Goal: Download file/media

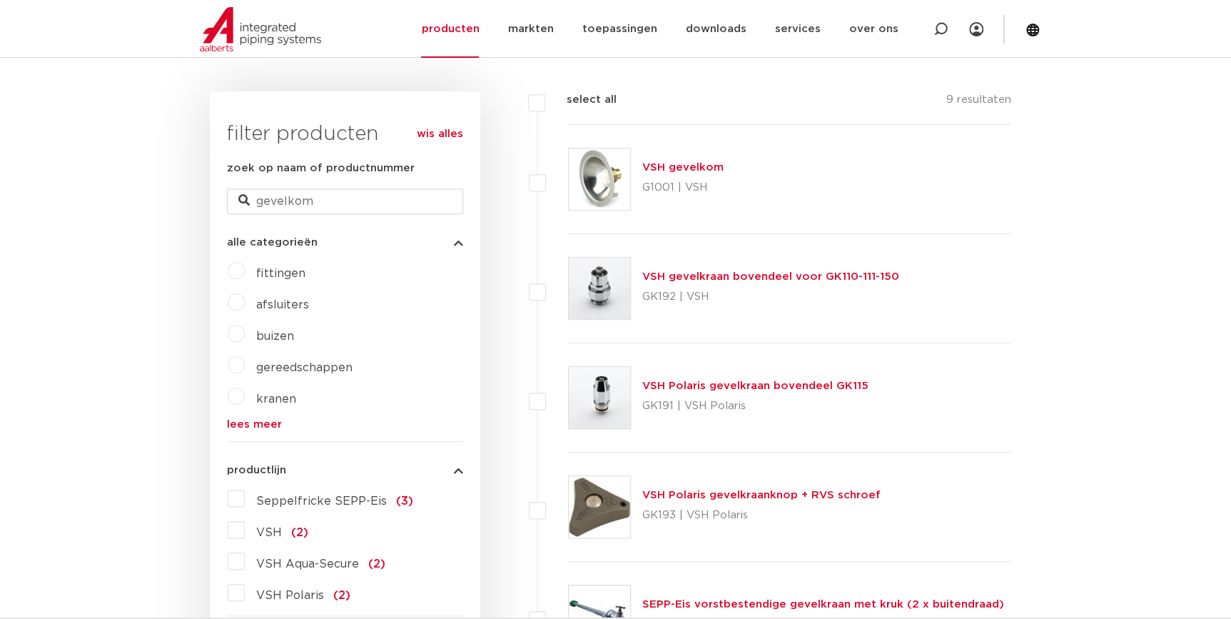
scroll to position [259, 0]
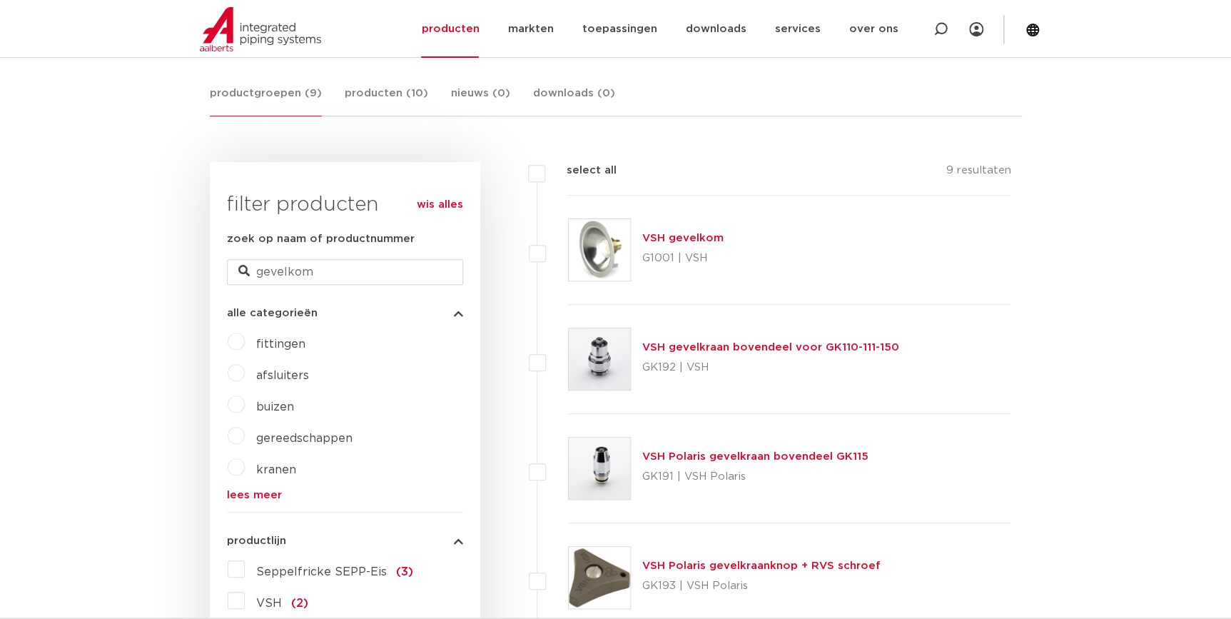
click at [695, 238] on link "VSH gevelkom" at bounding box center [682, 238] width 81 height 11
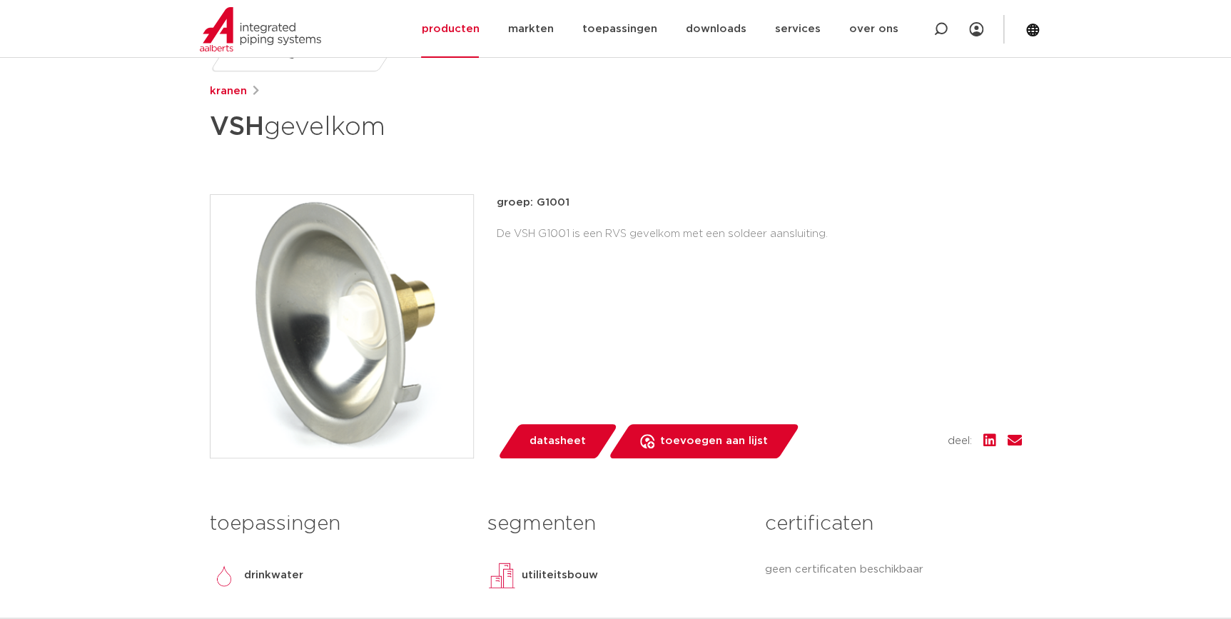
scroll to position [194, 0]
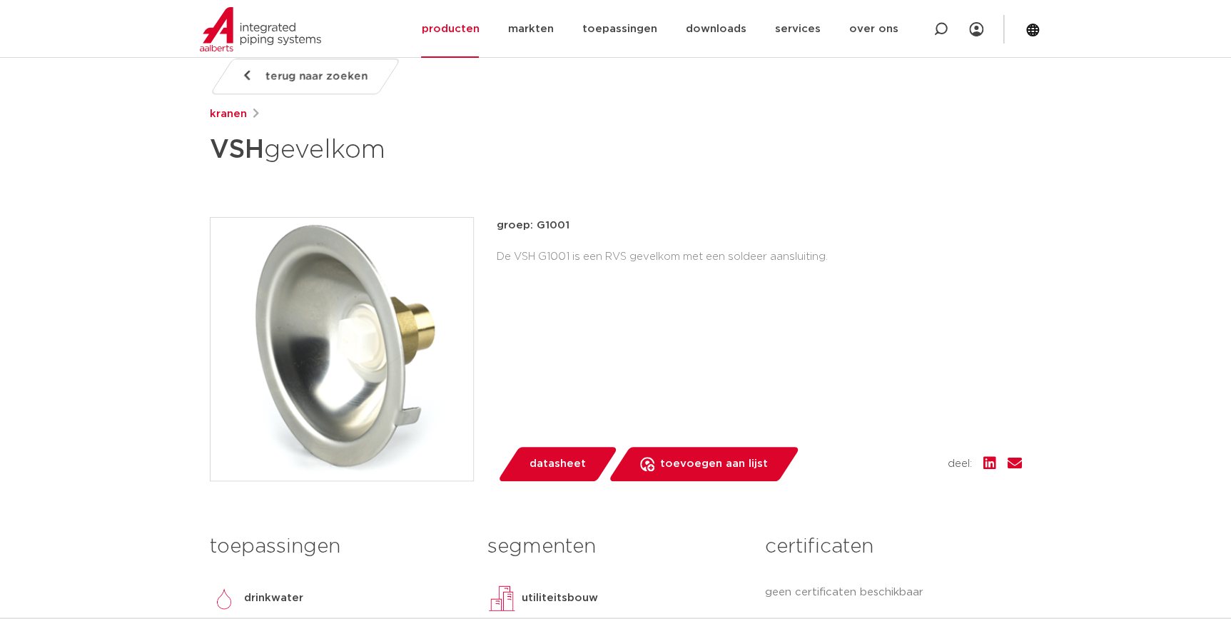
drag, startPoint x: 863, startPoint y: 257, endPoint x: 501, endPoint y: 214, distance: 364.4
click at [501, 214] on div "terug naar zoeken kranen VSH gevelkom groep: G1001 De VSH G1001 is een RVS geve…" at bounding box center [615, 359] width 835 height 600
drag, startPoint x: 501, startPoint y: 214, endPoint x: 475, endPoint y: 201, distance: 29.7
click at [475, 203] on div "terug naar zoeken kranen VSH gevelkom groep: G1001 De VSH G1001 is een RVS geve…" at bounding box center [615, 359] width 835 height 600
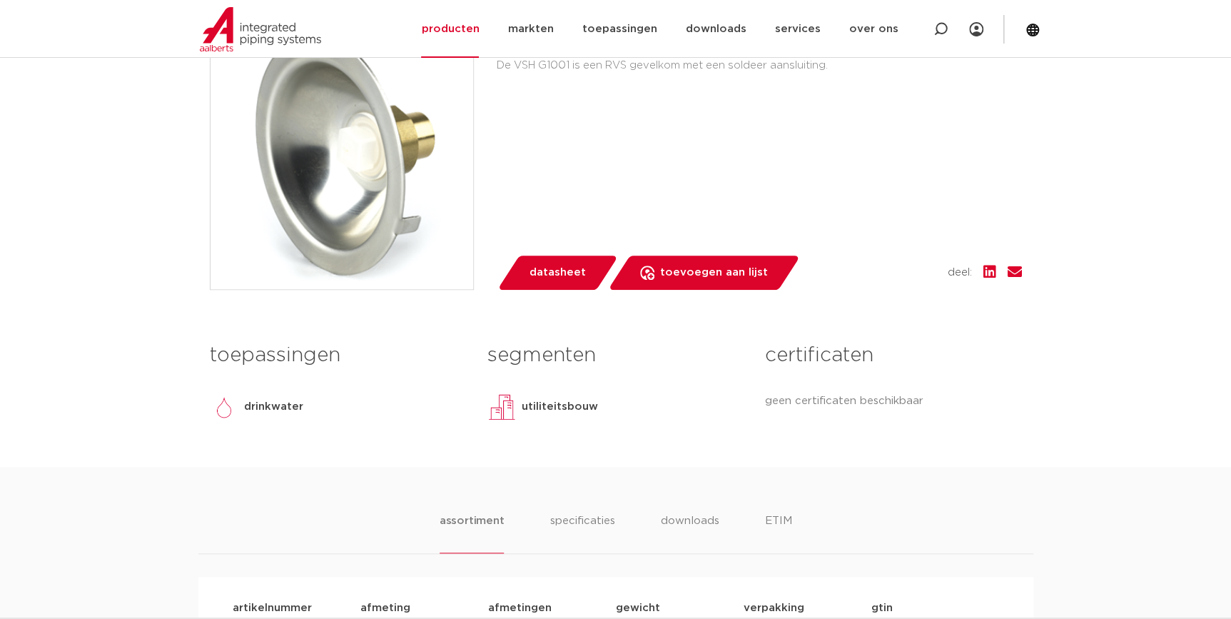
scroll to position [778, 0]
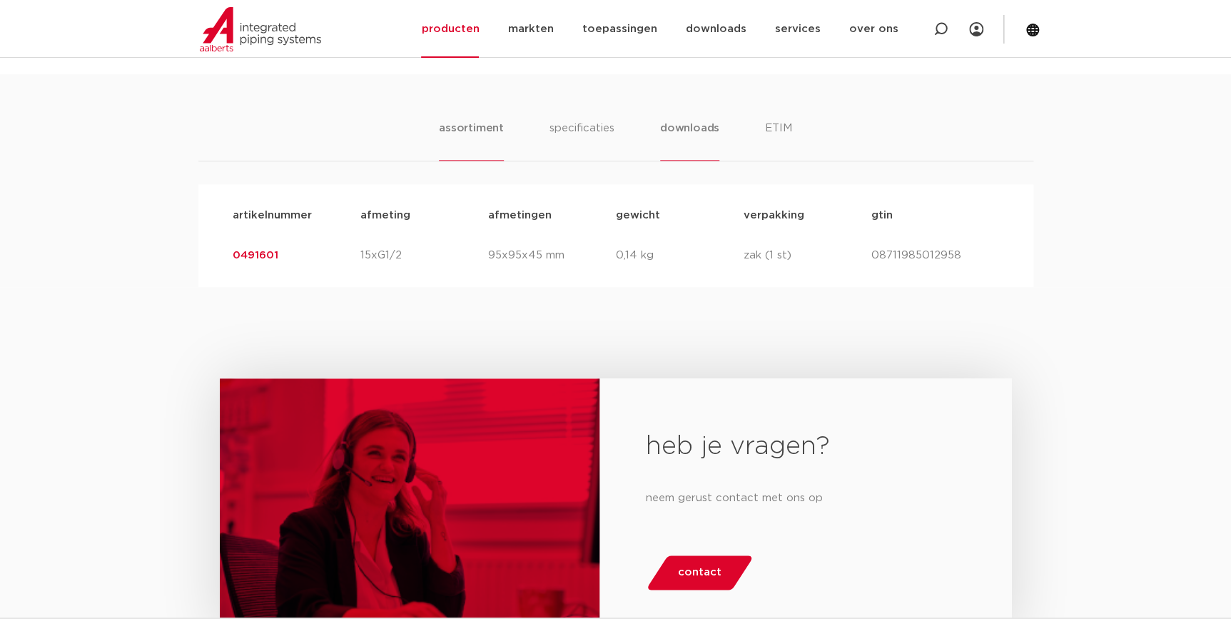
click at [660, 123] on li "downloads" at bounding box center [689, 140] width 59 height 41
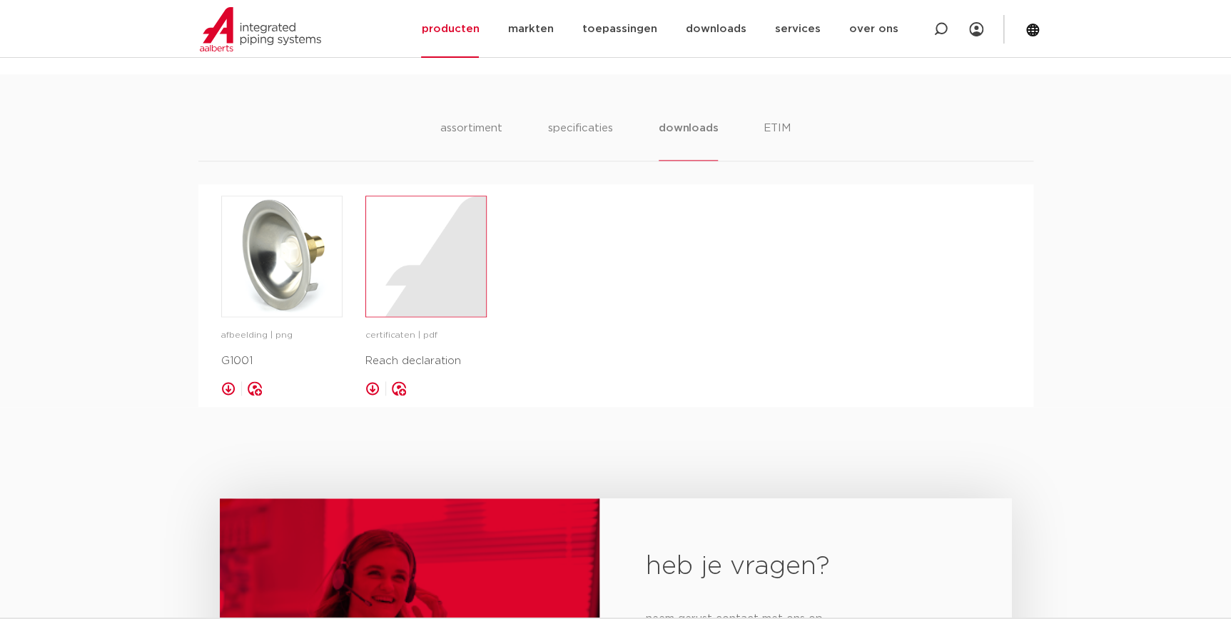
click at [435, 256] on div at bounding box center [426, 256] width 120 height 120
click at [240, 298] on img at bounding box center [282, 256] width 120 height 120
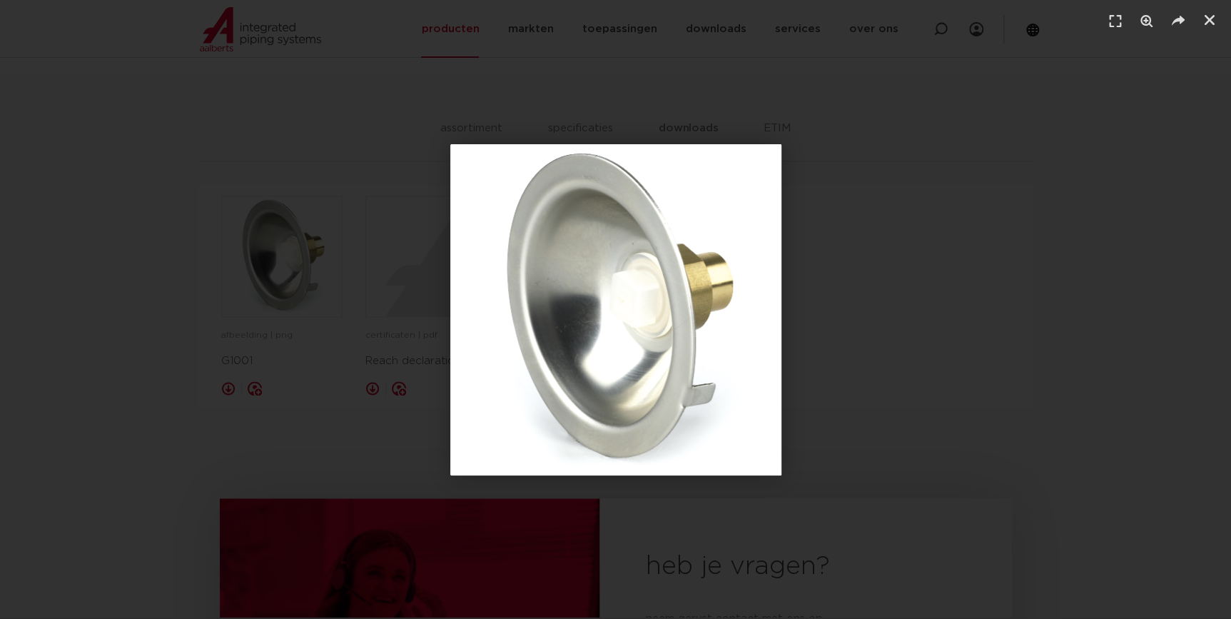
click at [809, 151] on div "1 / 1" at bounding box center [615, 309] width 1131 height 519
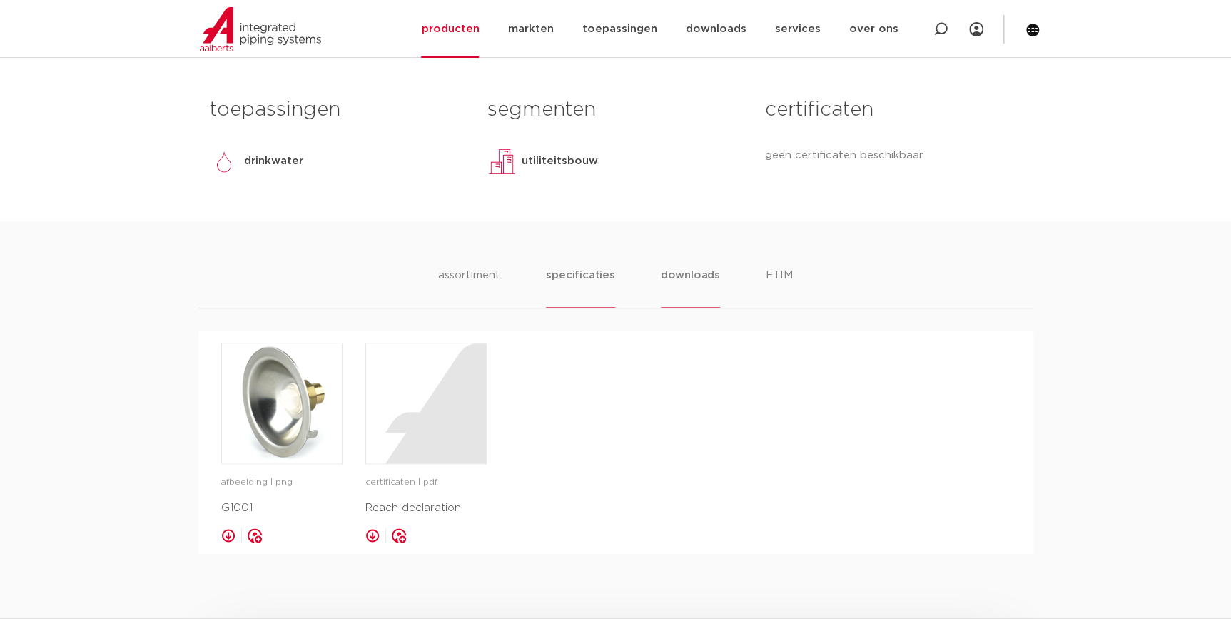
scroll to position [649, 0]
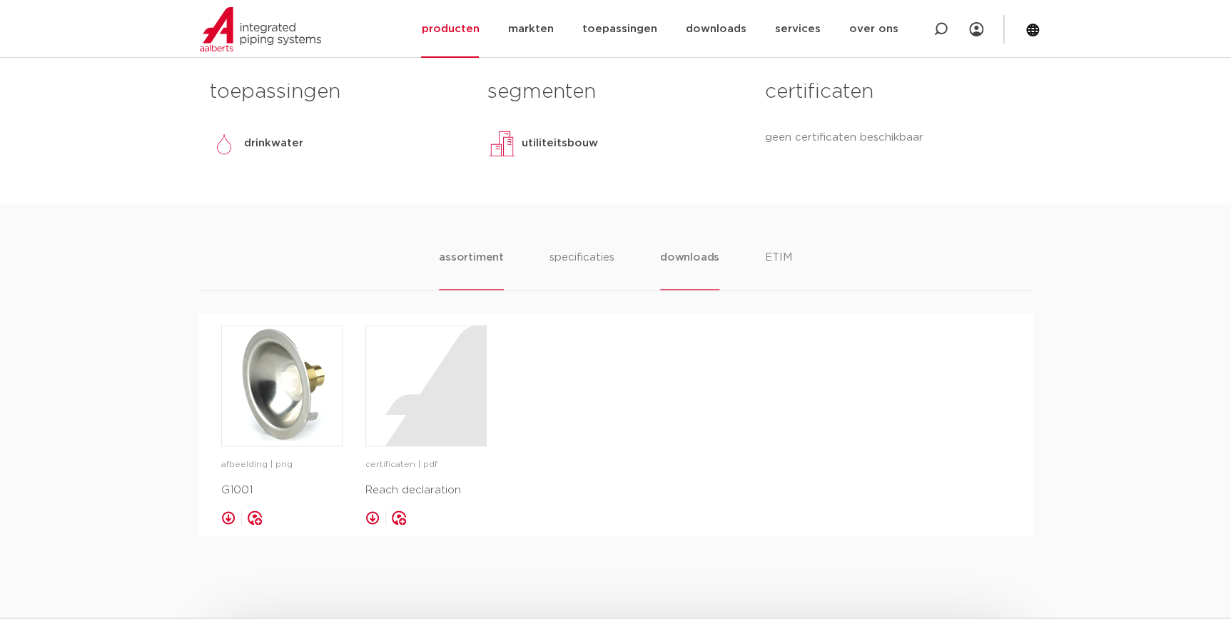
click at [500, 257] on li "assortiment" at bounding box center [471, 269] width 65 height 41
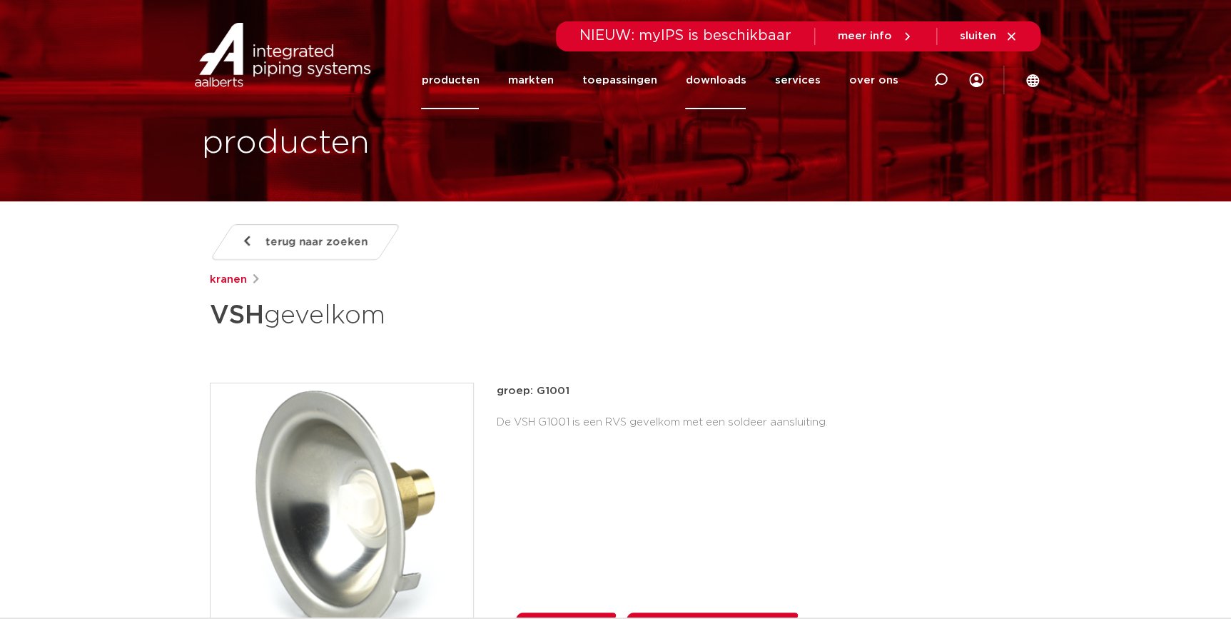
scroll to position [0, 0]
